Goal: Task Accomplishment & Management: Use online tool/utility

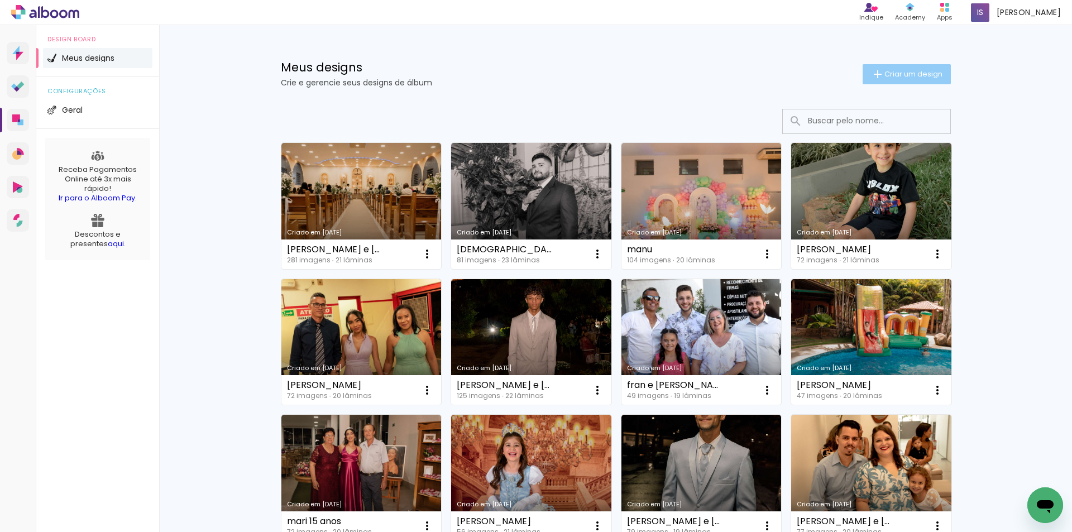
click at [898, 74] on span "Criar um design" at bounding box center [913, 73] width 58 height 7
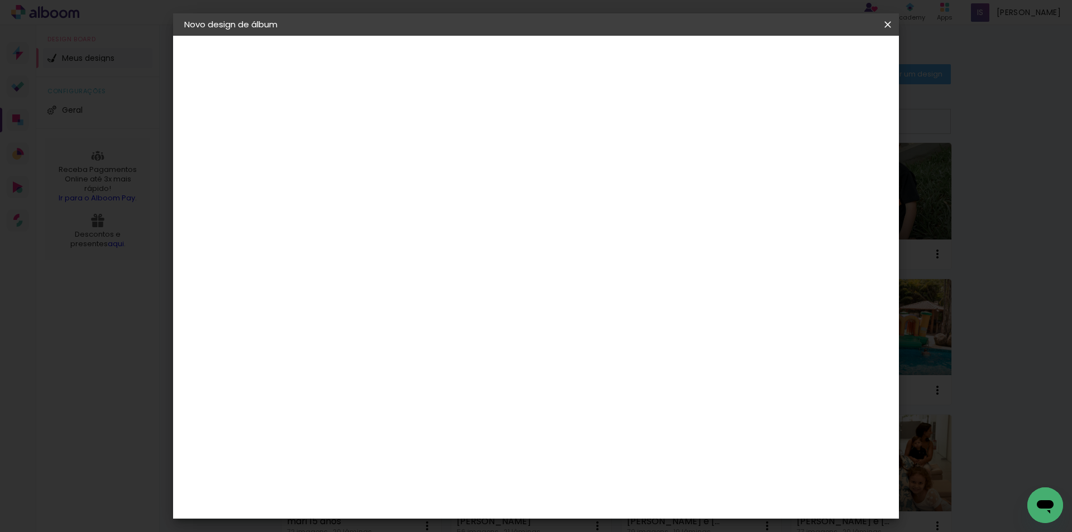
click at [0, 0] on div at bounding box center [0, 0] width 0 height 0
click at [367, 148] on input at bounding box center [367, 149] width 0 height 17
type input "[DEMOGRAPHIC_DATA] e [PERSON_NAME]"
type paper-input "[DEMOGRAPHIC_DATA] e [PERSON_NAME]"
click at [0, 0] on slot "Avançar" at bounding box center [0, 0] width 0 height 0
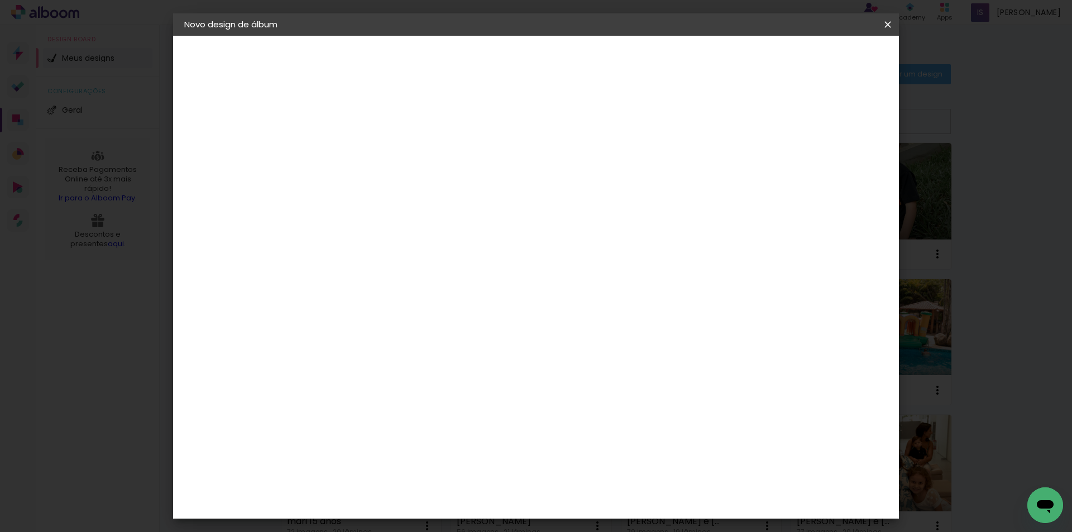
click at [441, 217] on input at bounding box center [395, 212] width 113 height 14
type input "univ"
type paper-input "univ"
click at [433, 263] on paper-item "Photoalbum Universal" at bounding box center [384, 254] width 98 height 29
click at [0, 0] on slot "Avançar" at bounding box center [0, 0] width 0 height 0
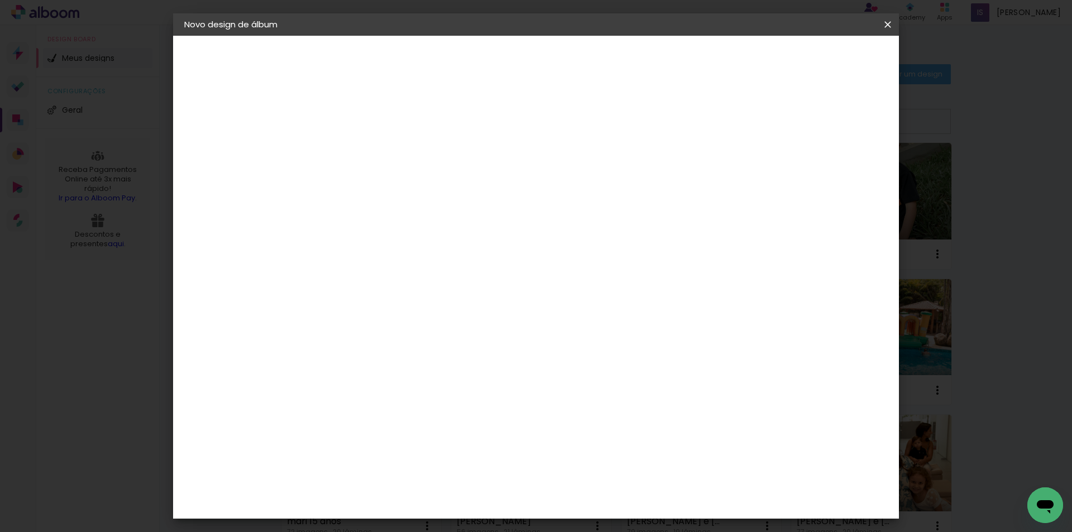
click at [410, 190] on input "text" at bounding box center [389, 194] width 44 height 17
click at [609, 180] on paper-item "Padrão" at bounding box center [608, 185] width 223 height 22
type input "Padrão"
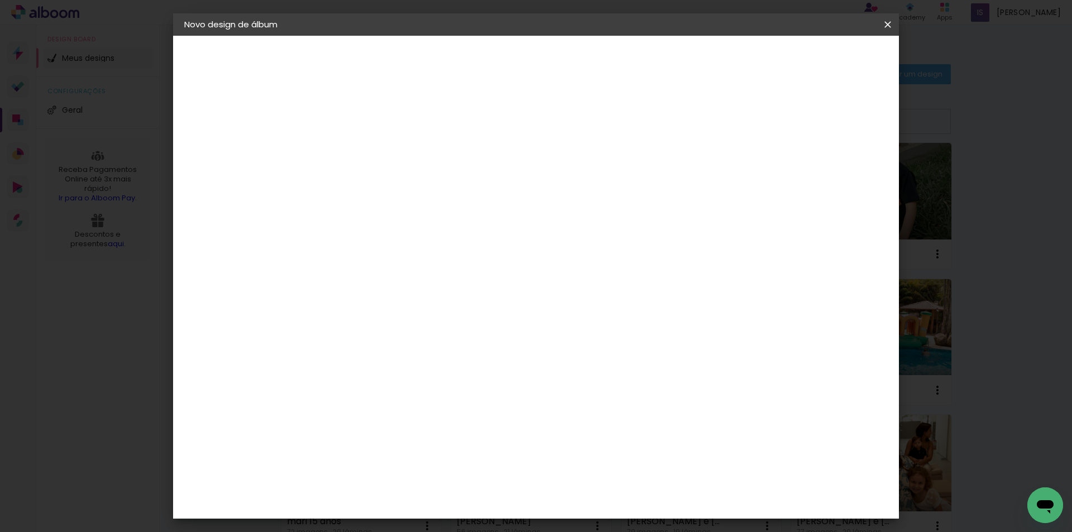
click at [0, 0] on slot "Avançar" at bounding box center [0, 0] width 0 height 0
click at [818, 55] on span "Iniciar design" at bounding box center [792, 59] width 51 height 8
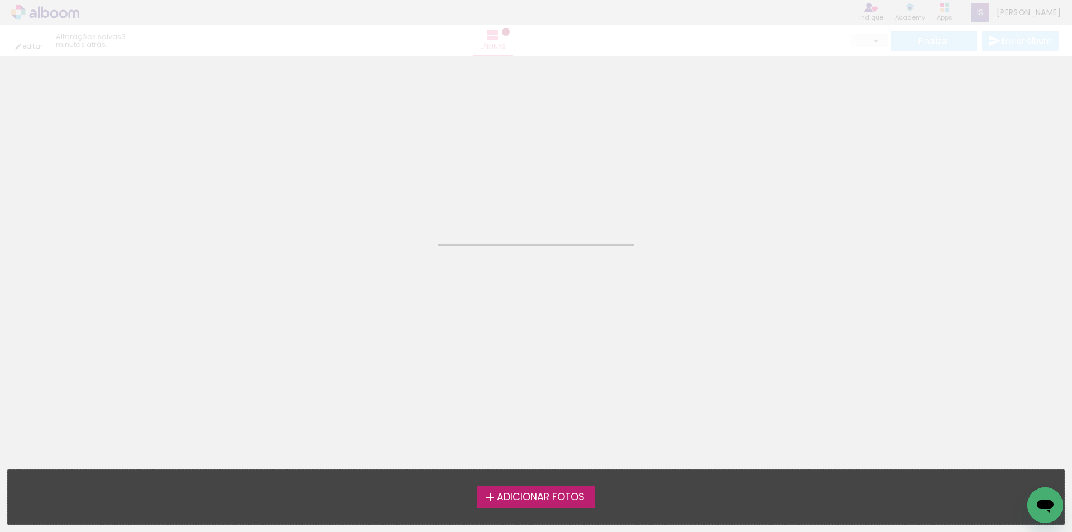
click at [553, 494] on span "Adicionar Fotos" at bounding box center [541, 497] width 88 height 10
click at [0, 0] on input "file" at bounding box center [0, 0] width 0 height 0
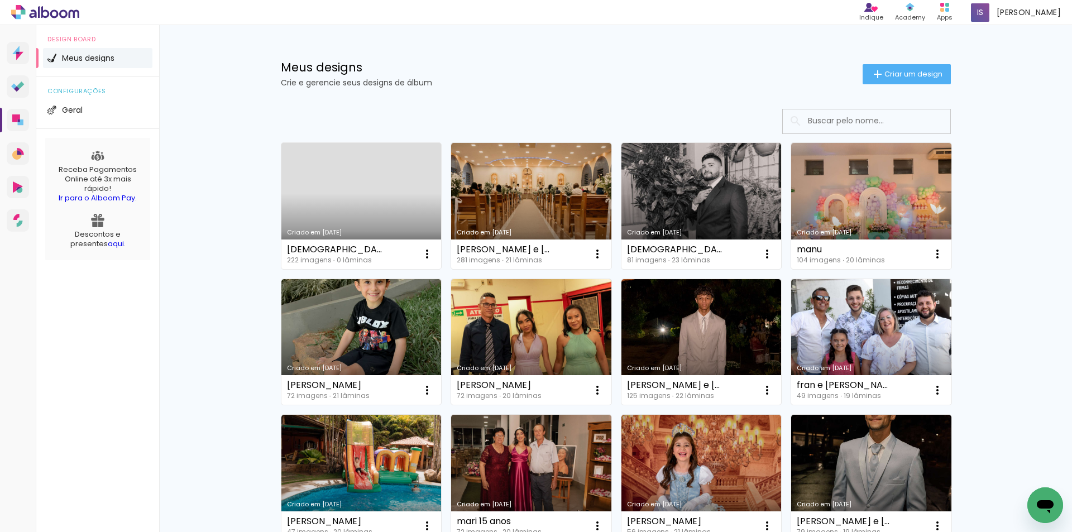
click at [361, 177] on link "Criado em 22/08/25" at bounding box center [361, 206] width 160 height 126
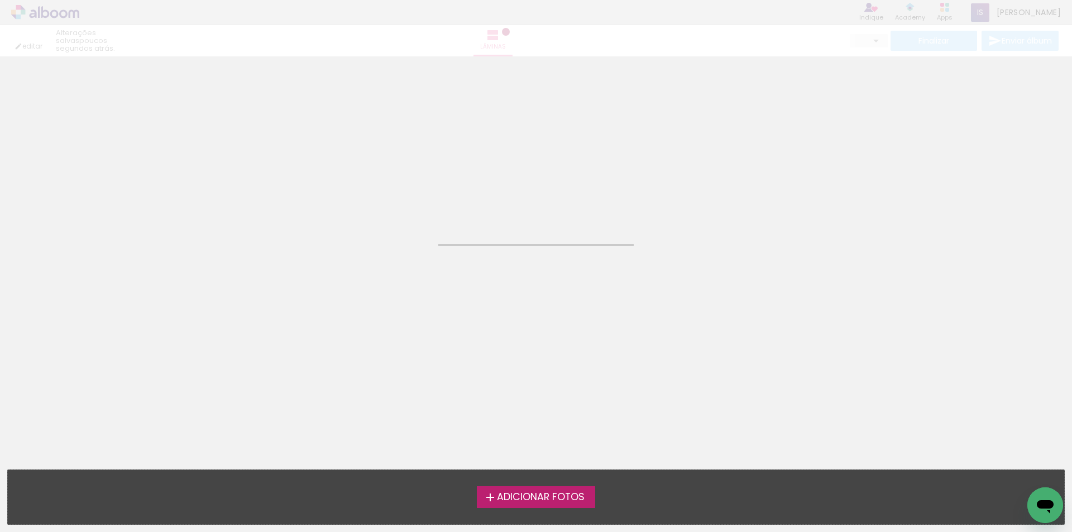
click at [372, 336] on neon-animated-pages "Confirmar Cancelar" at bounding box center [536, 294] width 1072 height 476
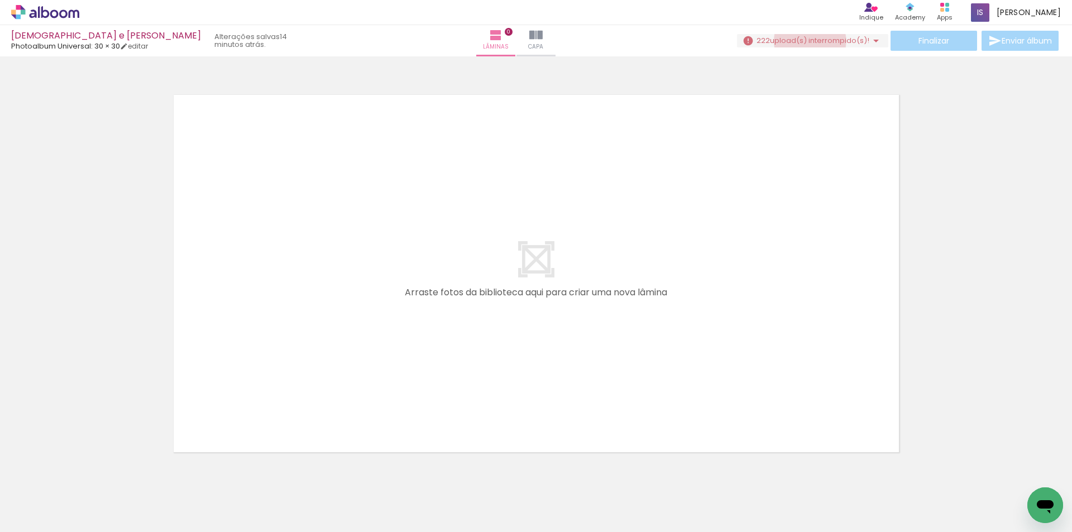
click at [806, 41] on span "upload(s) interrompido(s)!" at bounding box center [819, 40] width 99 height 11
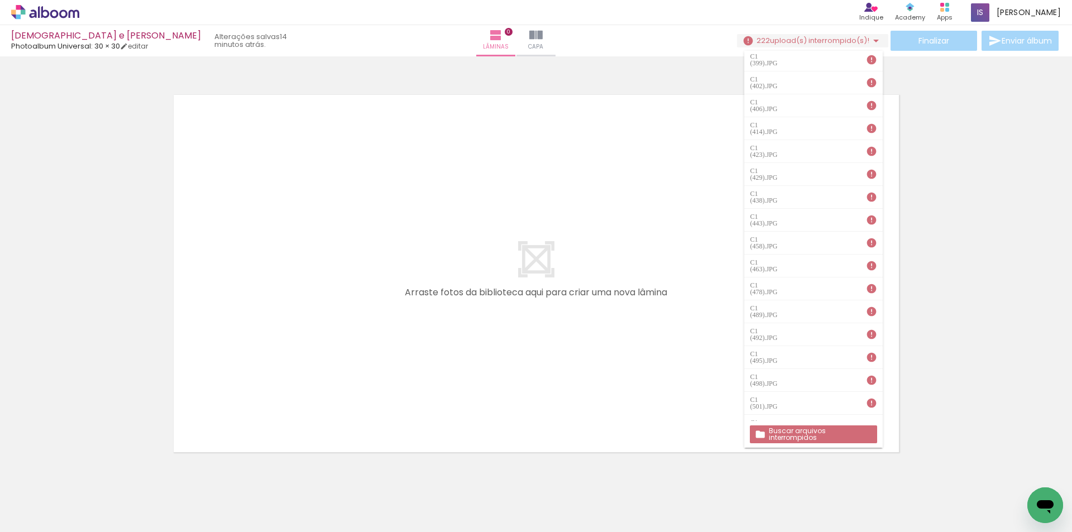
scroll to position [1452, 0]
click at [0, 0] on slot "Buscar arquivos interrompidos" at bounding box center [0, 0] width 0 height 0
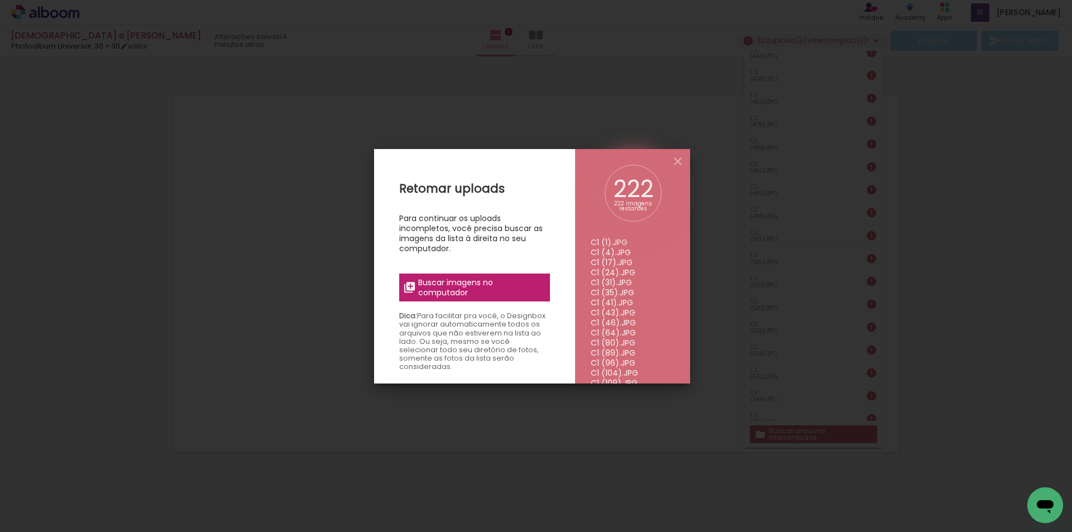
click at [487, 291] on span "Buscar imagens no computador" at bounding box center [480, 287] width 125 height 20
click at [0, 0] on input "file" at bounding box center [0, 0] width 0 height 0
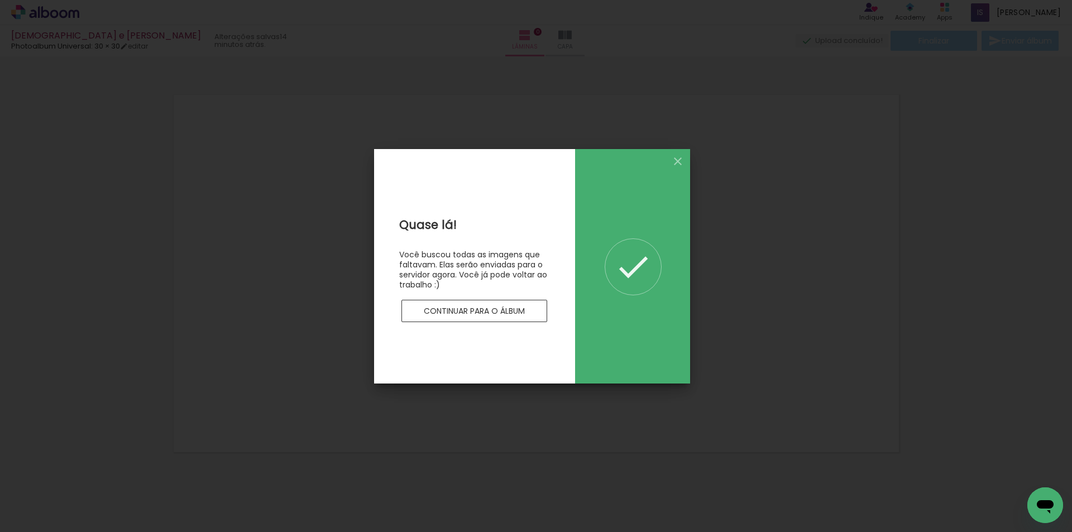
scroll to position [0, 0]
click at [0, 0] on slot "Continuar para o álbum" at bounding box center [0, 0] width 0 height 0
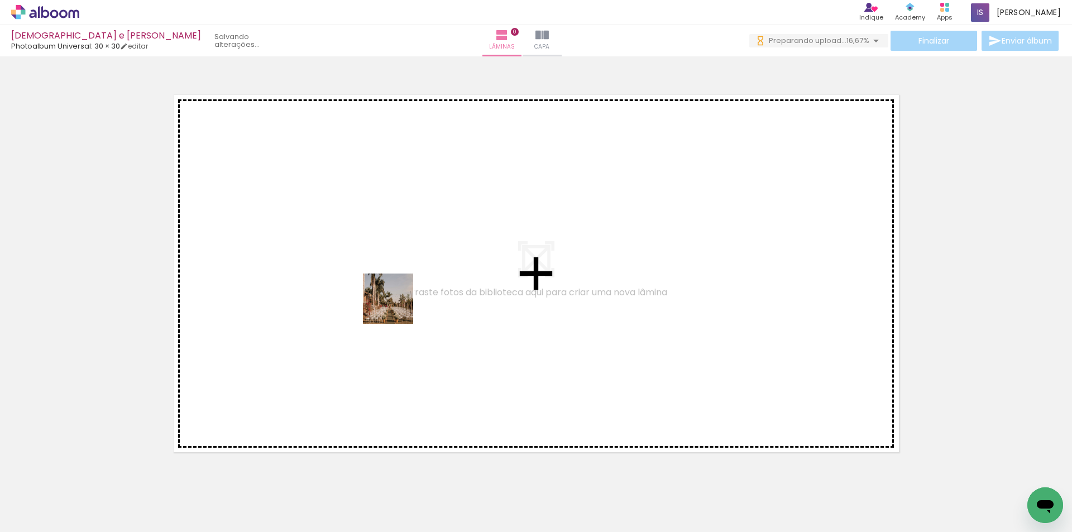
drag, startPoint x: 250, startPoint y: 380, endPoint x: 396, endPoint y: 307, distance: 163.8
click at [396, 307] on quentale-workspace at bounding box center [536, 266] width 1072 height 532
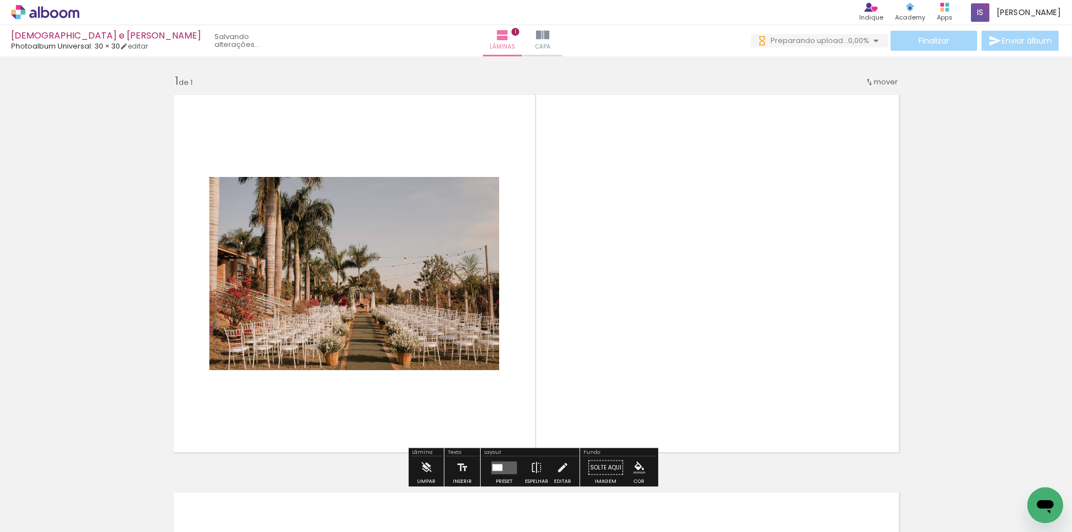
scroll to position [15, 0]
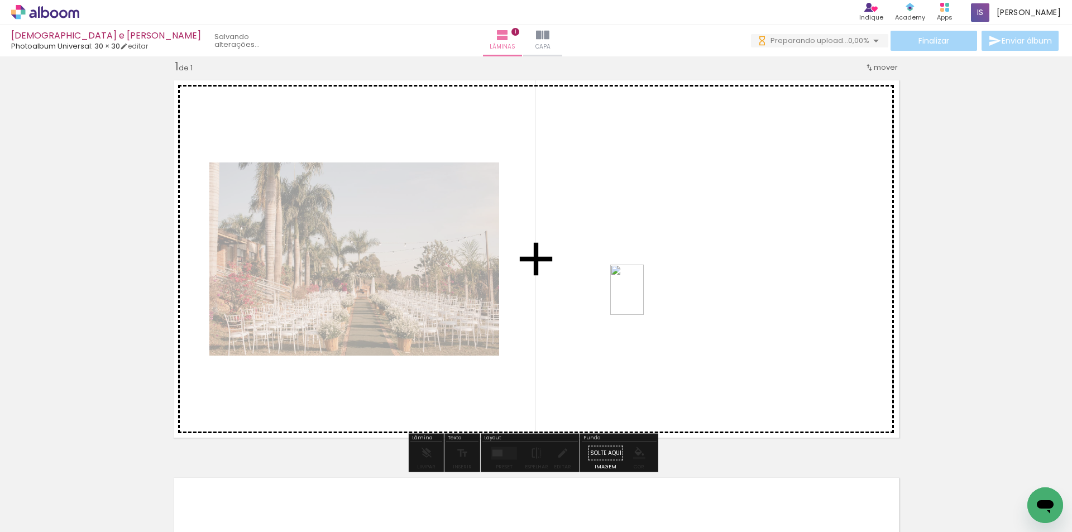
drag, startPoint x: 290, startPoint y: 488, endPoint x: 644, endPoint y: 298, distance: 401.2
click at [644, 298] on quentale-workspace at bounding box center [536, 266] width 1072 height 532
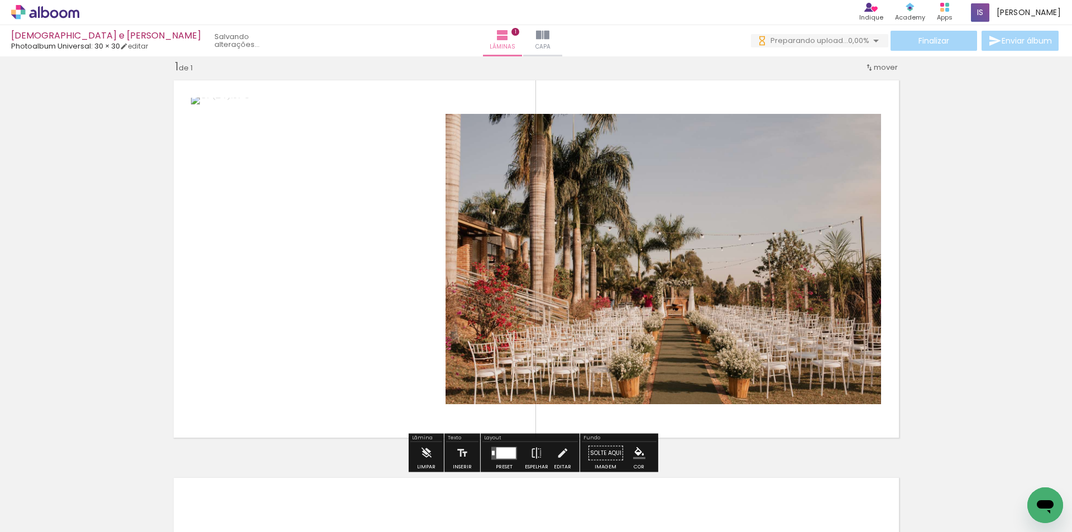
scroll to position [0, 0]
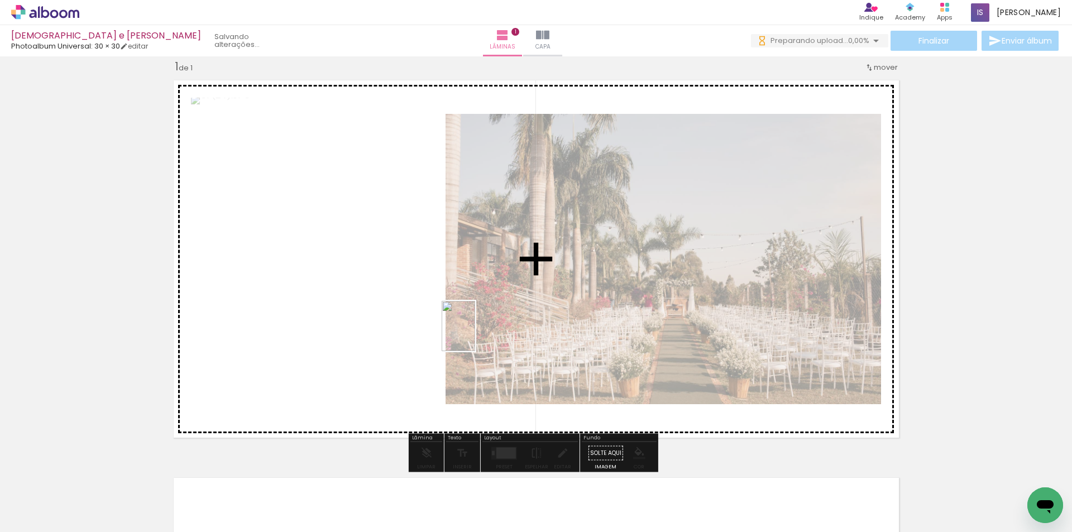
drag, startPoint x: 358, startPoint y: 500, endPoint x: 483, endPoint y: 328, distance: 211.9
click at [483, 328] on quentale-workspace at bounding box center [536, 266] width 1072 height 532
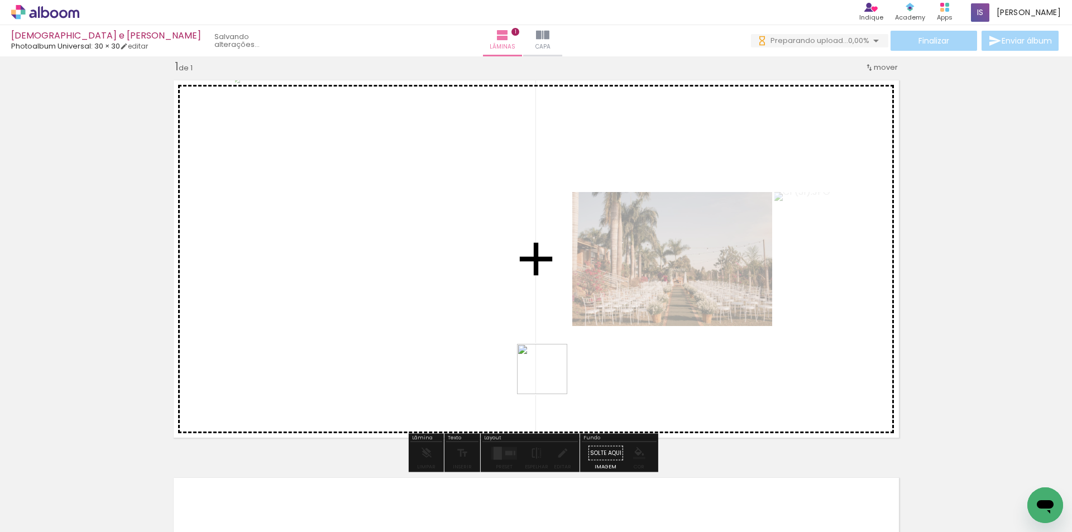
drag, startPoint x: 505, startPoint y: 465, endPoint x: 566, endPoint y: 350, distance: 129.9
click at [566, 350] on quentale-workspace at bounding box center [536, 266] width 1072 height 532
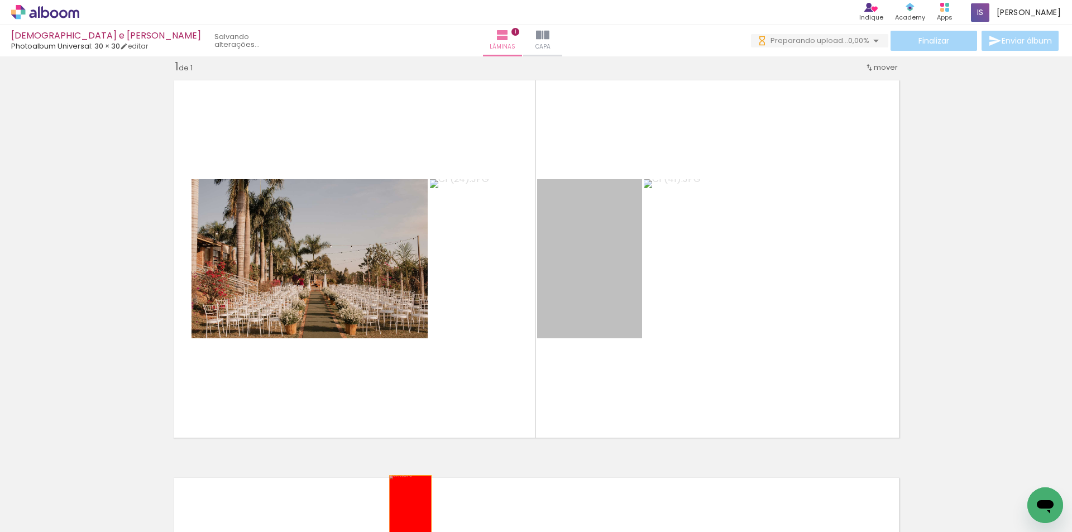
drag, startPoint x: 580, startPoint y: 284, endPoint x: 406, endPoint y: 508, distance: 283.7
click at [406, 508] on quentale-workspace at bounding box center [536, 266] width 1072 height 532
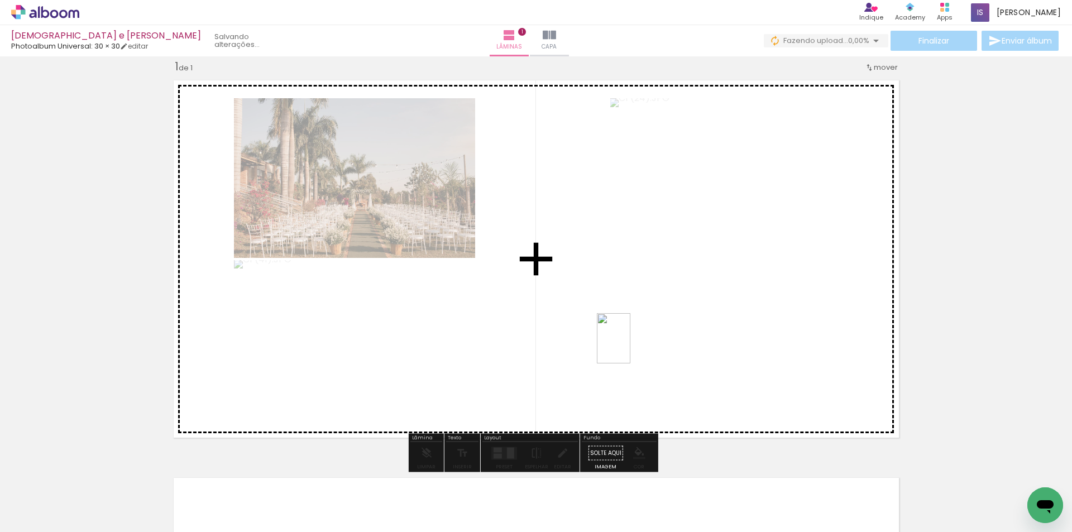
drag, startPoint x: 558, startPoint y: 500, endPoint x: 630, endPoint y: 347, distance: 169.6
click at [630, 347] on quentale-workspace at bounding box center [536, 266] width 1072 height 532
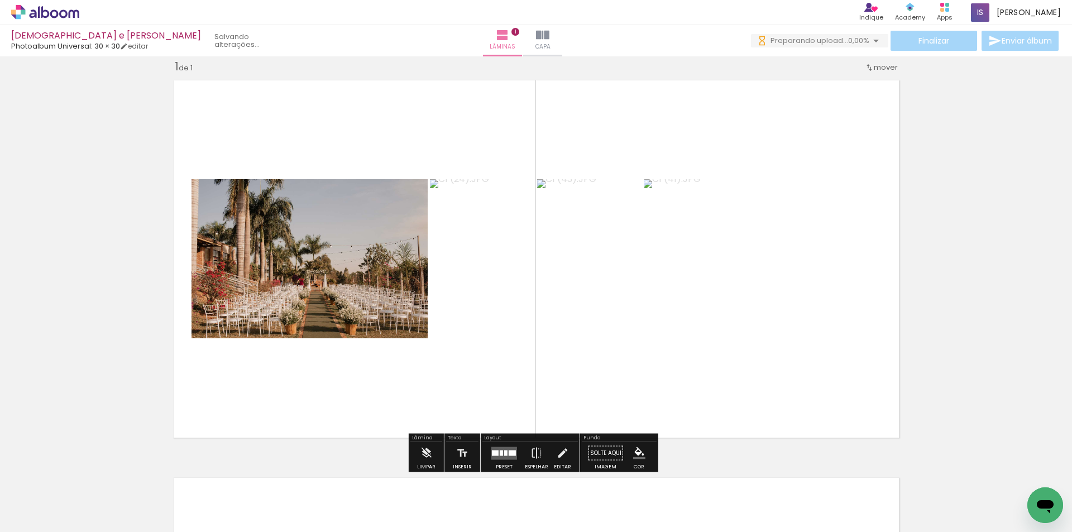
scroll to position [70, 0]
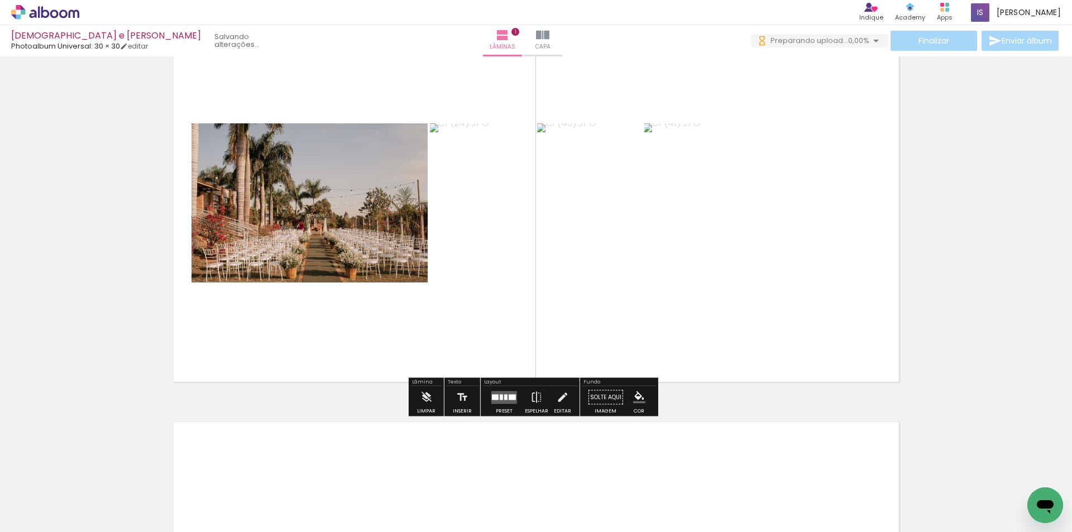
click at [504, 394] on div at bounding box center [505, 397] width 3 height 6
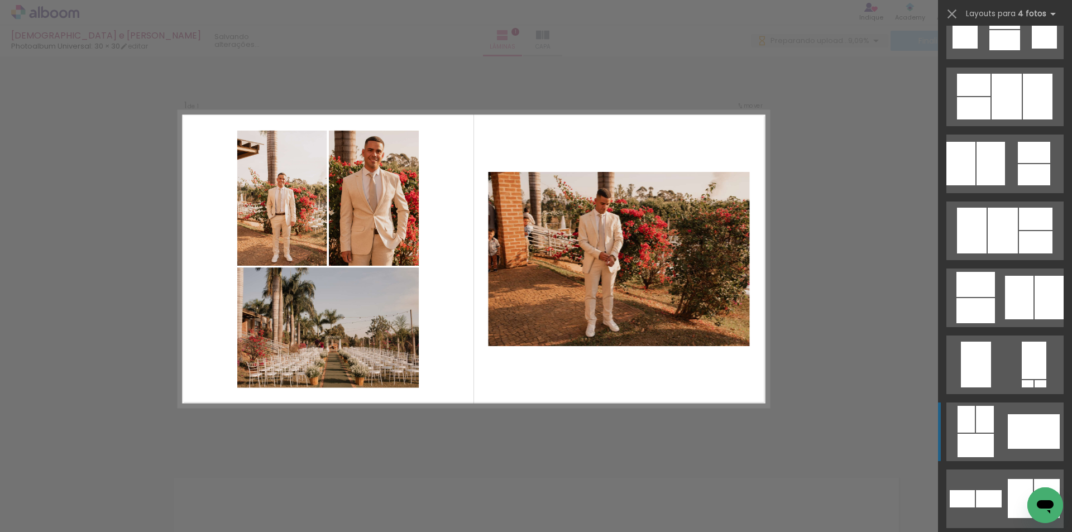
scroll to position [0, 0]
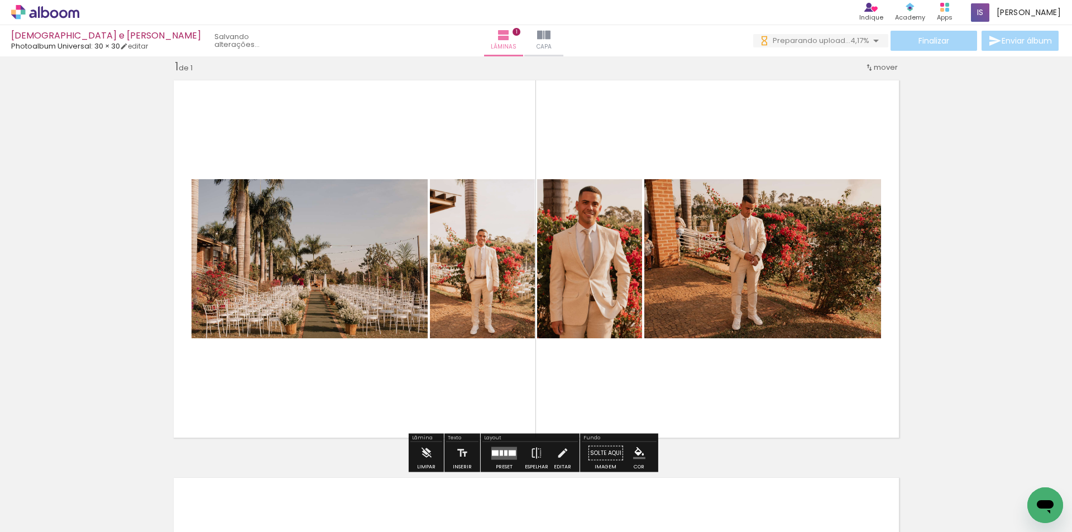
click at [1003, 251] on div "Inserir lâmina 1 de 1" at bounding box center [536, 444] width 1072 height 796
click at [698, 270] on quentale-photo at bounding box center [762, 258] width 237 height 159
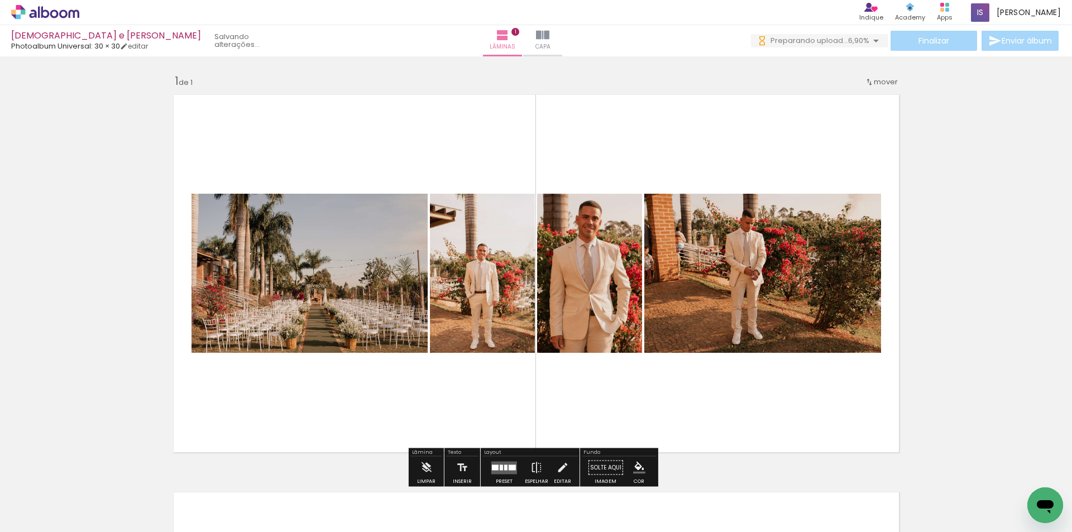
click at [1017, 254] on div "Inserir lâmina 1 de 1" at bounding box center [536, 458] width 1072 height 796
